Goal: Information Seeking & Learning: Find specific fact

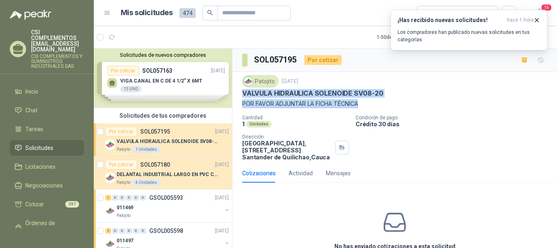
scroll to position [82, 0]
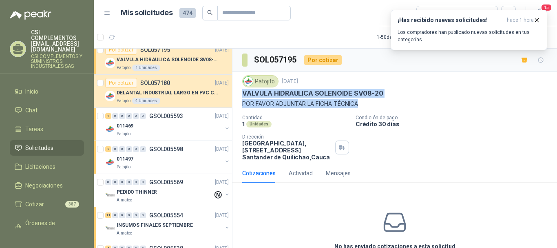
click at [179, 120] on div "1 0 0 0 0 0 GSOL005593 [DATE]" at bounding box center [167, 116] width 125 height 10
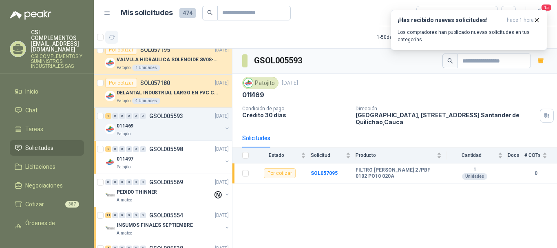
click at [115, 36] on icon "button" at bounding box center [111, 37] width 7 height 7
click at [106, 36] on button "button" at bounding box center [111, 37] width 13 height 13
click at [104, 36] on div at bounding box center [107, 37] width 21 height 13
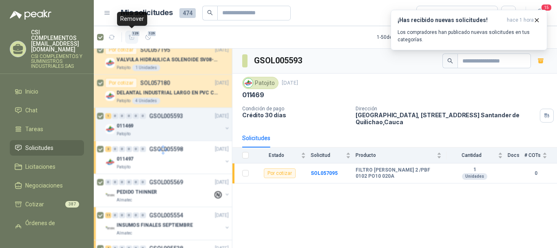
click at [133, 37] on icon "button" at bounding box center [131, 37] width 7 height 7
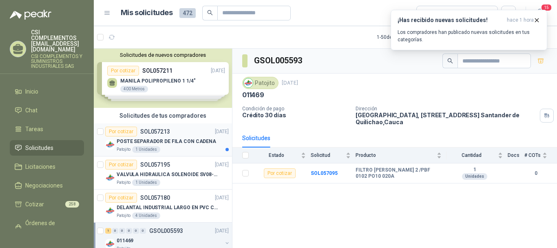
click at [170, 129] on div "Por cotizar SOL057213 [DATE]" at bounding box center [167, 131] width 124 height 10
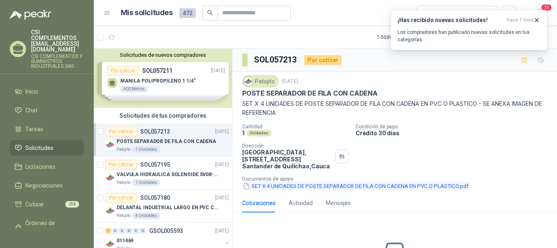
click at [317, 183] on button "SET X 4 UNIDADES DE POSTE SEPARADOR DE FILA CON CADENA EN PVC O PLASTICO.pdf" at bounding box center [355, 186] width 227 height 9
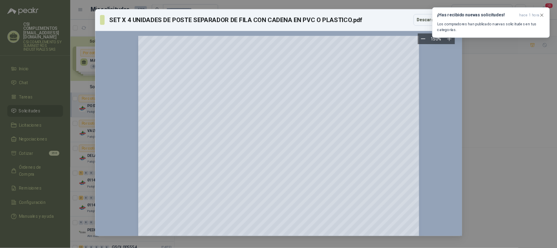
scroll to position [11, 0]
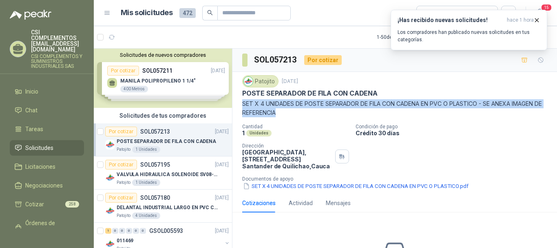
drag, startPoint x: 243, startPoint y: 102, endPoint x: 289, endPoint y: 113, distance: 47.6
click at [289, 113] on p "SET X 4 UNIDADES DE POSTE SEPARADOR DE FILA CON CADENA EN PVC O PLASTICO - SE A…" at bounding box center [394, 108] width 305 height 18
copy p "SET X 4 UNIDADES DE POSTE SEPARADOR DE FILA CON CADENA EN PVC O PLASTICO - SE A…"
